Goal: Check status: Check status

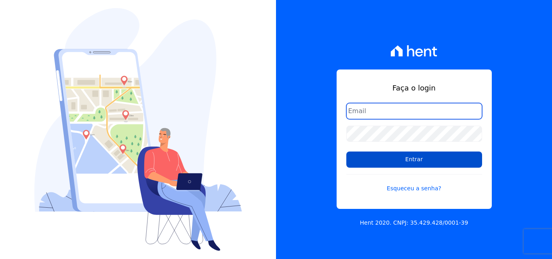
type input "[EMAIL_ADDRESS][DOMAIN_NAME]"
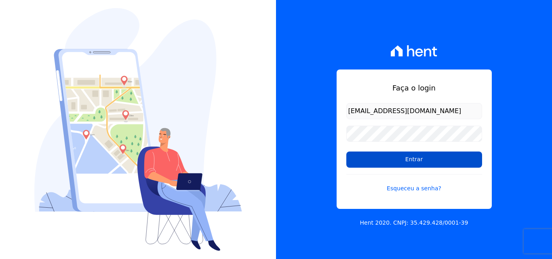
click at [398, 158] on input "Entrar" at bounding box center [415, 160] width 136 height 16
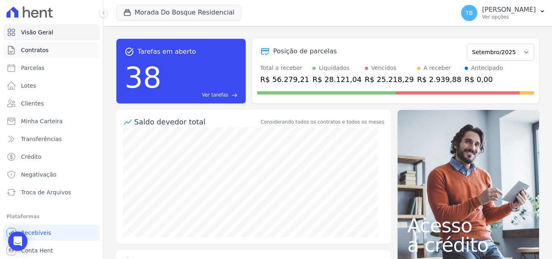
click at [40, 49] on span "Contratos" at bounding box center [34, 50] width 27 height 8
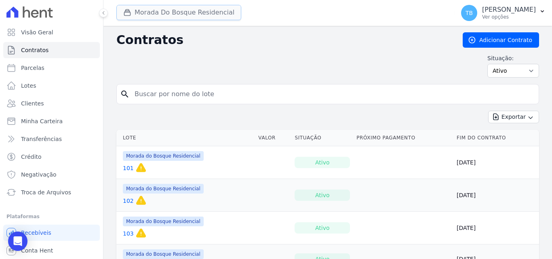
click at [154, 13] on button "Morada Do Bosque Residencial" at bounding box center [178, 12] width 125 height 15
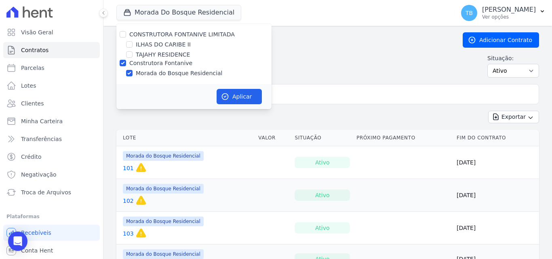
click at [119, 62] on div "Construtora Fontanive" at bounding box center [193, 63] width 155 height 8
click at [123, 64] on input "Construtora Fontanive" at bounding box center [123, 63] width 6 height 6
checkbox input "false"
click at [131, 42] on input "ILHAS DO CARIBE II" at bounding box center [129, 44] width 6 height 6
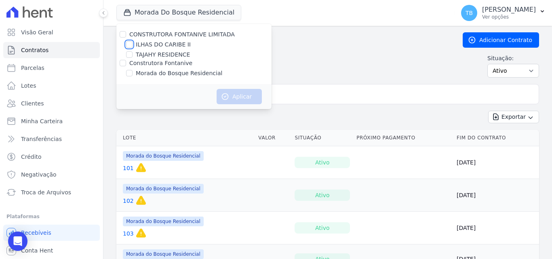
checkbox input "true"
click at [242, 94] on button "Aplicar" at bounding box center [239, 96] width 45 height 15
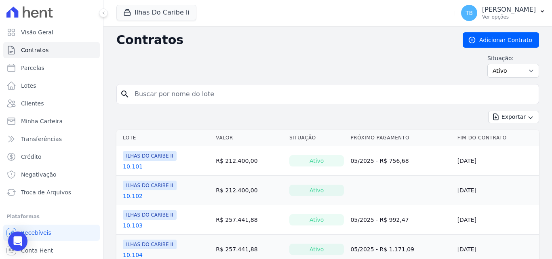
click at [169, 92] on input "search" at bounding box center [333, 94] width 406 height 16
type input "10.101"
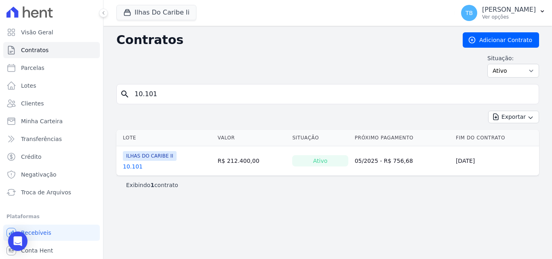
click at [127, 165] on link "10.101" at bounding box center [133, 167] width 20 height 8
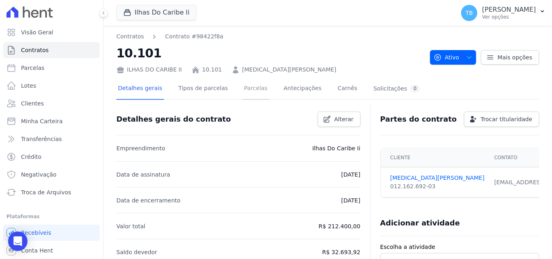
click at [243, 88] on link "Parcelas" at bounding box center [256, 88] width 27 height 21
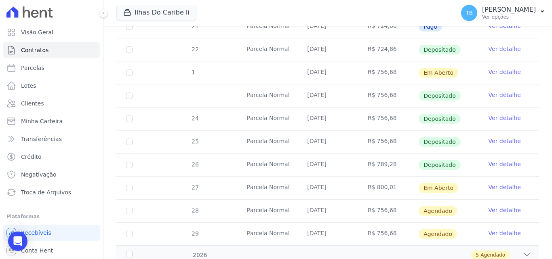
scroll to position [292, 0]
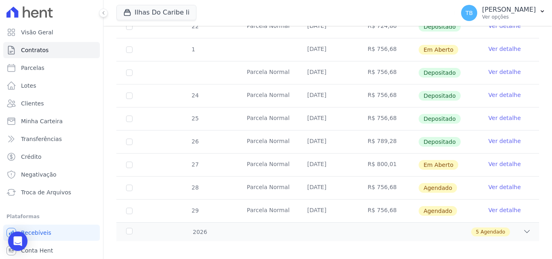
click at [498, 137] on link "Ver detalhe" at bounding box center [505, 141] width 32 height 8
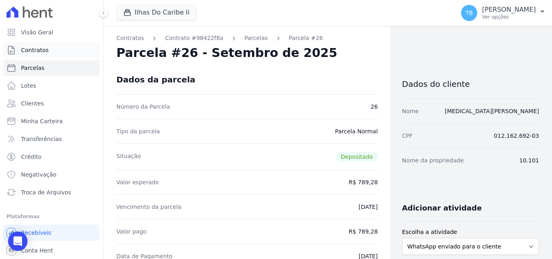
click at [38, 49] on span "Contratos" at bounding box center [34, 50] width 27 height 8
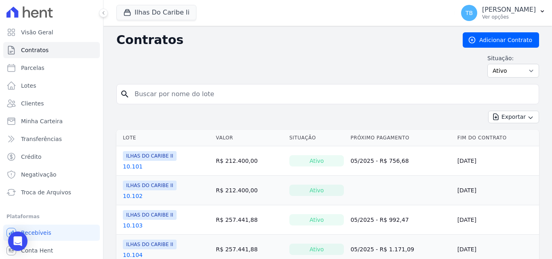
click at [186, 94] on input "search" at bounding box center [333, 94] width 406 height 16
type input "10.10"
click at [127, 168] on link "10.101" at bounding box center [133, 167] width 20 height 8
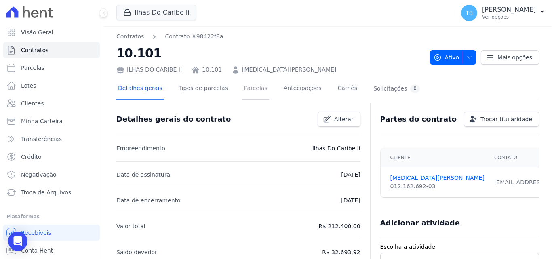
click at [243, 86] on link "Parcelas" at bounding box center [256, 88] width 27 height 21
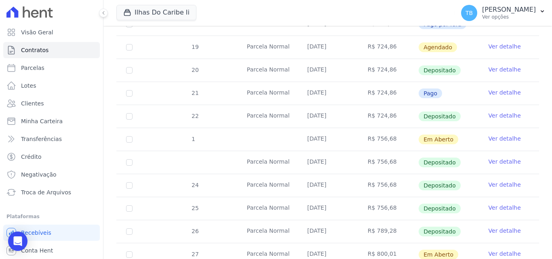
scroll to position [283, 0]
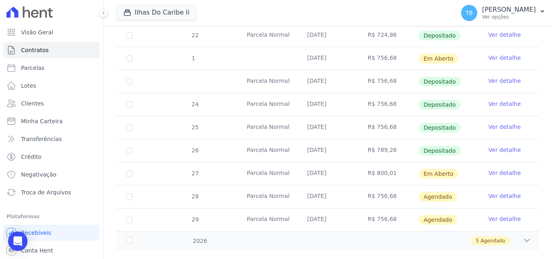
click at [500, 169] on link "Ver detalhe" at bounding box center [505, 173] width 32 height 8
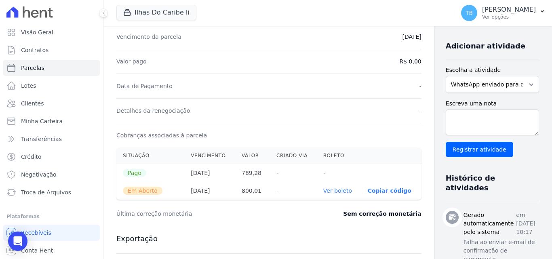
scroll to position [112, 0]
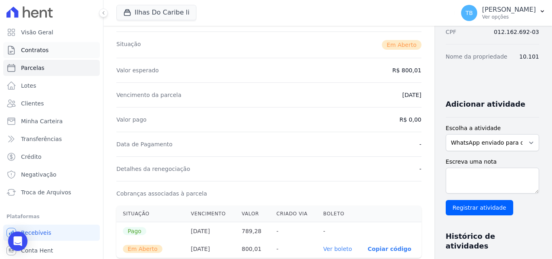
click at [66, 48] on link "Contratos" at bounding box center [51, 50] width 97 height 16
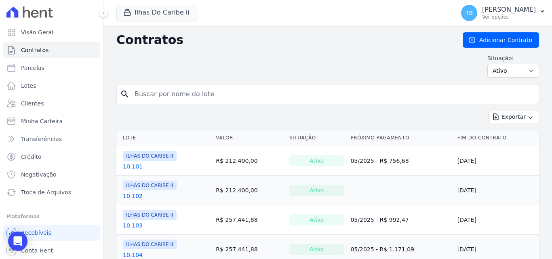
click at [142, 96] on input "search" at bounding box center [333, 94] width 406 height 16
type input "10.101"
click at [37, 103] on span "Clientes" at bounding box center [32, 103] width 23 height 8
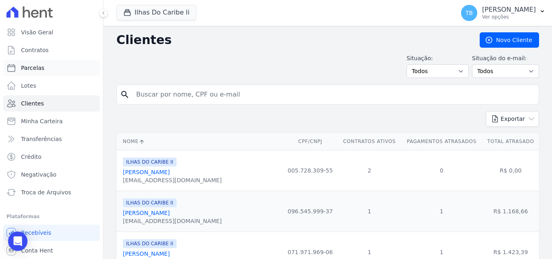
click at [42, 64] on span "Parcelas" at bounding box center [32, 68] width 23 height 8
select select
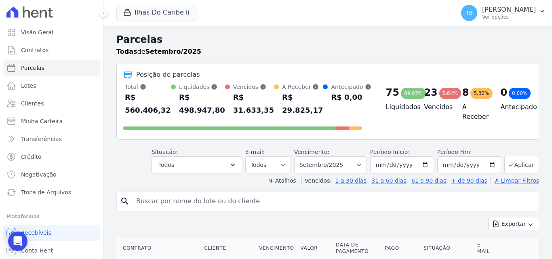
click at [152, 204] on input "search" at bounding box center [333, 201] width 404 height 16
type input "10.101"
select select
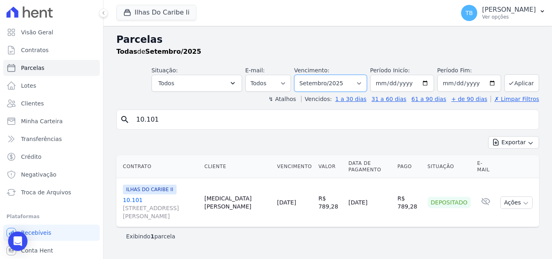
click at [344, 83] on select "Filtrar por período ──────── Todos os meses Agosto/2022 Setembro/2022 Outubro/2…" at bounding box center [330, 83] width 73 height 17
select select "10/2025"
click at [306, 75] on select "Filtrar por período ──────── Todos os meses Agosto/2022 Setembro/2022 Outubro/2…" at bounding box center [330, 83] width 73 height 17
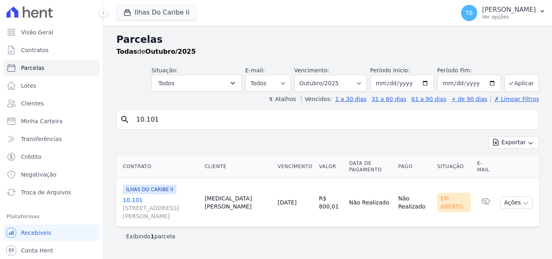
select select
click at [361, 82] on select "[GEOGRAPHIC_DATA] por período ──────── Todos os meses Agosto/2022 Setembro/2022…" at bounding box center [330, 83] width 73 height 17
select select "09/2025"
click at [306, 75] on select "[GEOGRAPHIC_DATA] por período ──────── Todos os meses Agosto/2022 Setembro/2022…" at bounding box center [330, 83] width 73 height 17
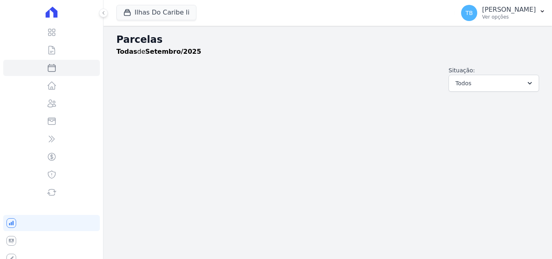
select select
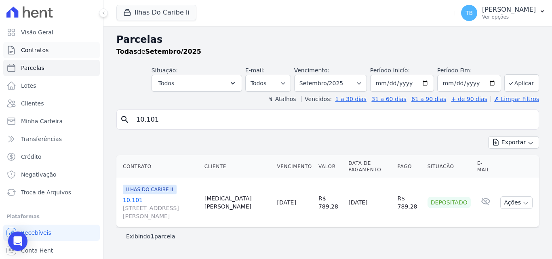
click at [52, 49] on link "Contratos" at bounding box center [51, 50] width 97 height 16
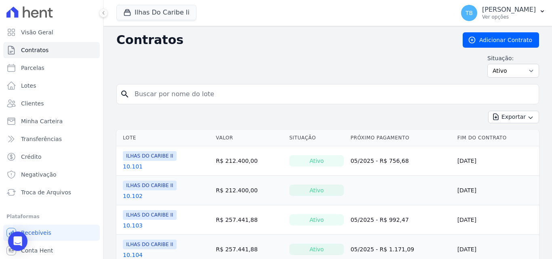
click at [163, 91] on input "search" at bounding box center [333, 94] width 406 height 16
type input "10.101"
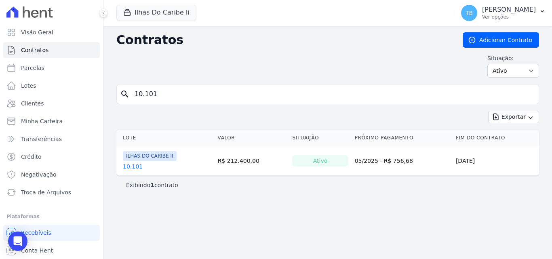
click at [133, 169] on link "10.101" at bounding box center [133, 167] width 20 height 8
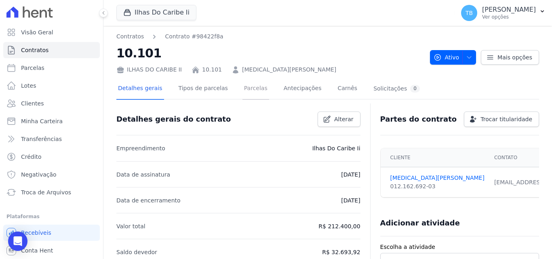
click at [244, 89] on link "Parcelas" at bounding box center [256, 88] width 27 height 21
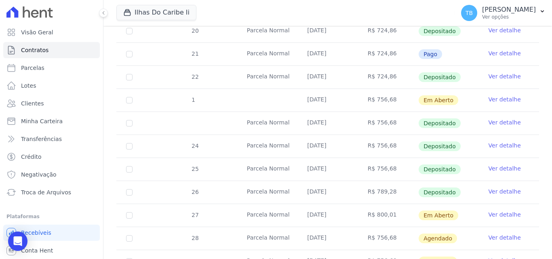
scroll to position [292, 0]
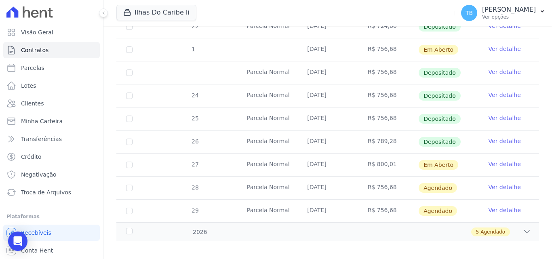
click at [493, 160] on link "Ver detalhe" at bounding box center [505, 164] width 32 height 8
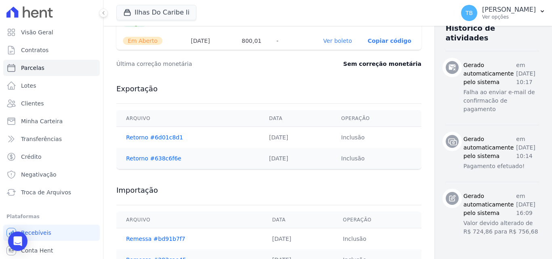
scroll to position [355, 0]
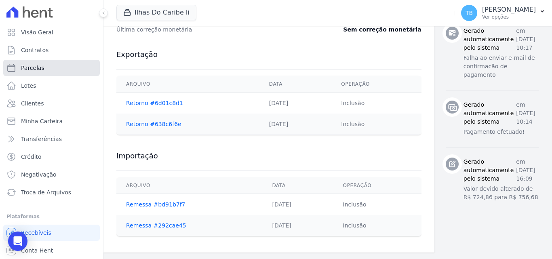
click at [35, 67] on span "Parcelas" at bounding box center [32, 68] width 23 height 8
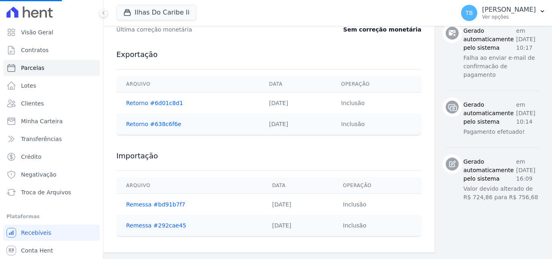
select select
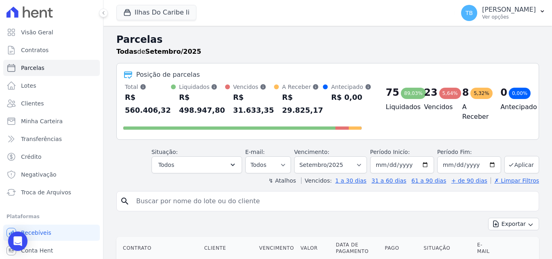
click at [184, 195] on input "search" at bounding box center [333, 201] width 404 height 16
click at [170, 202] on input "search" at bounding box center [333, 201] width 404 height 16
type input "10.101"
select select
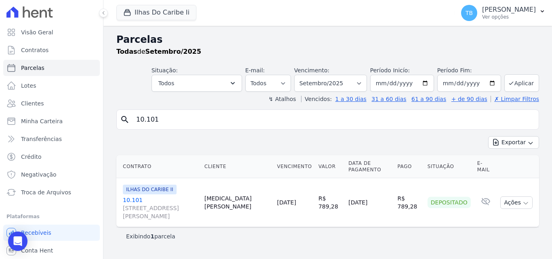
click at [136, 200] on link "10.101 [STREET_ADDRESS][PERSON_NAME], Bom Retiro" at bounding box center [160, 208] width 75 height 24
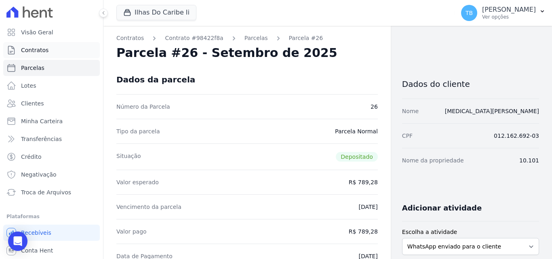
click at [46, 50] on span "Contratos" at bounding box center [34, 50] width 27 height 8
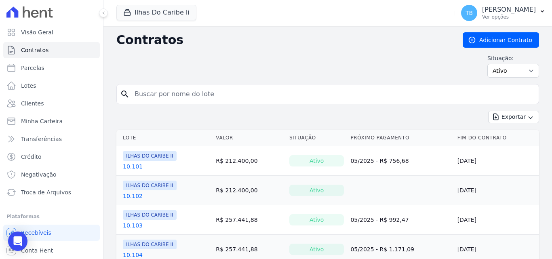
click at [159, 97] on input "search" at bounding box center [333, 94] width 406 height 16
type input "10.101"
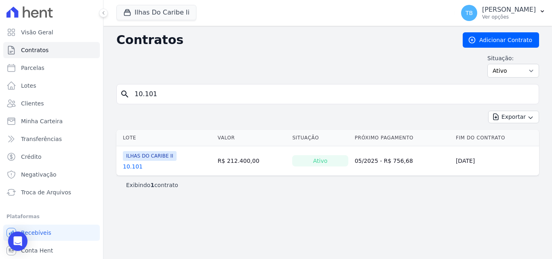
click at [130, 164] on link "10.101" at bounding box center [133, 167] width 20 height 8
